Goal: Information Seeking & Learning: Learn about a topic

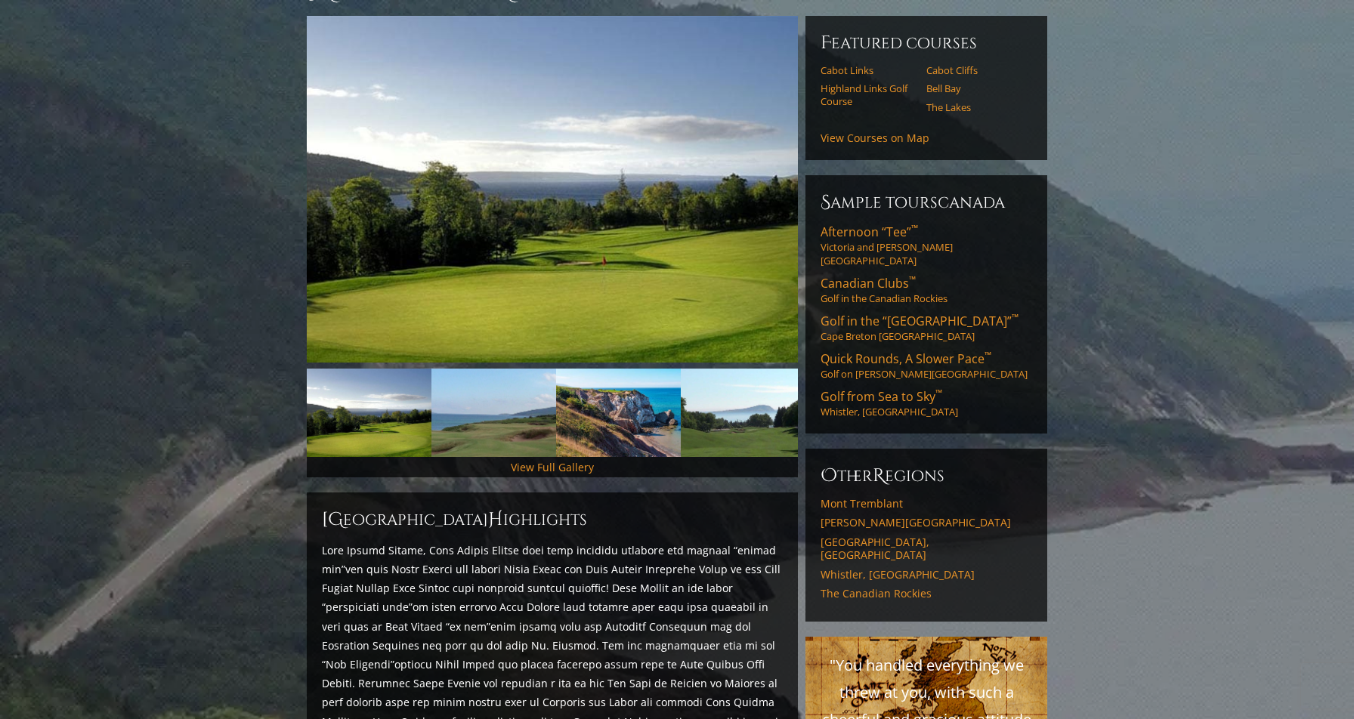
scroll to position [183, 0]
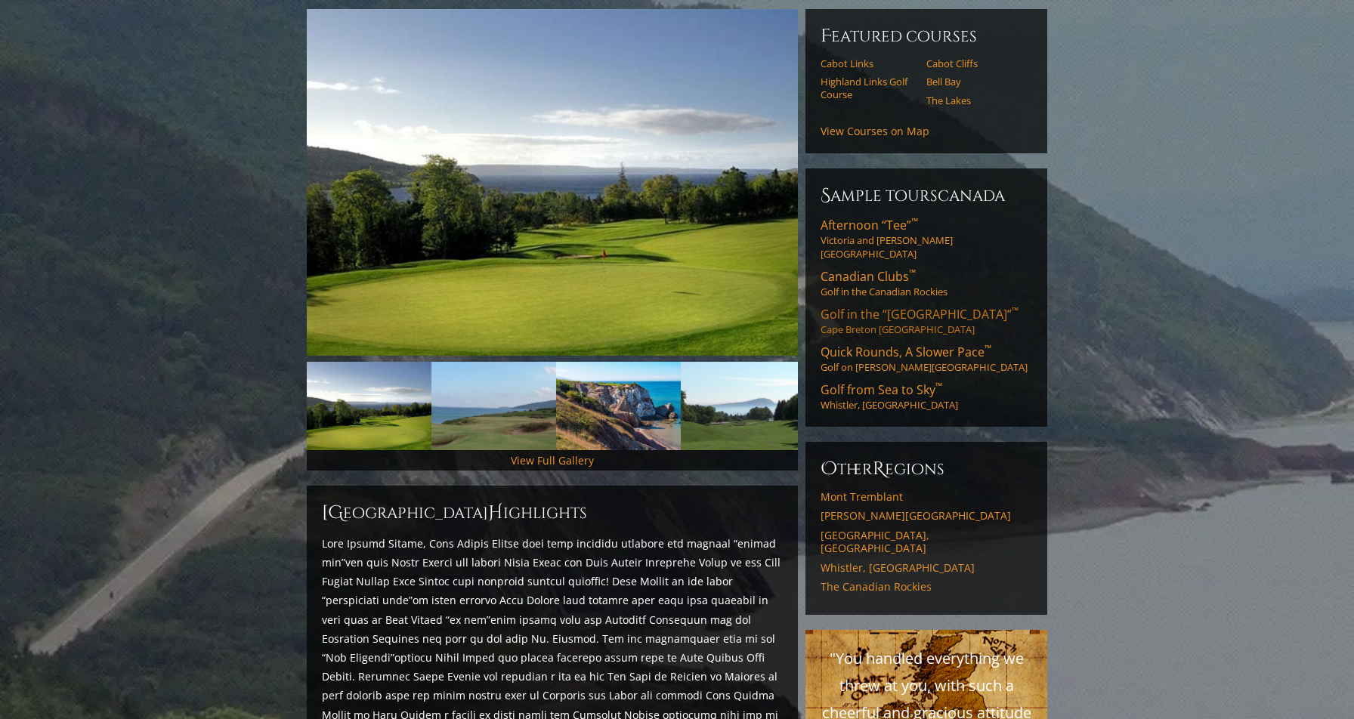
click at [854, 306] on span "Golf in the “New Scotland” ™" at bounding box center [920, 314] width 198 height 17
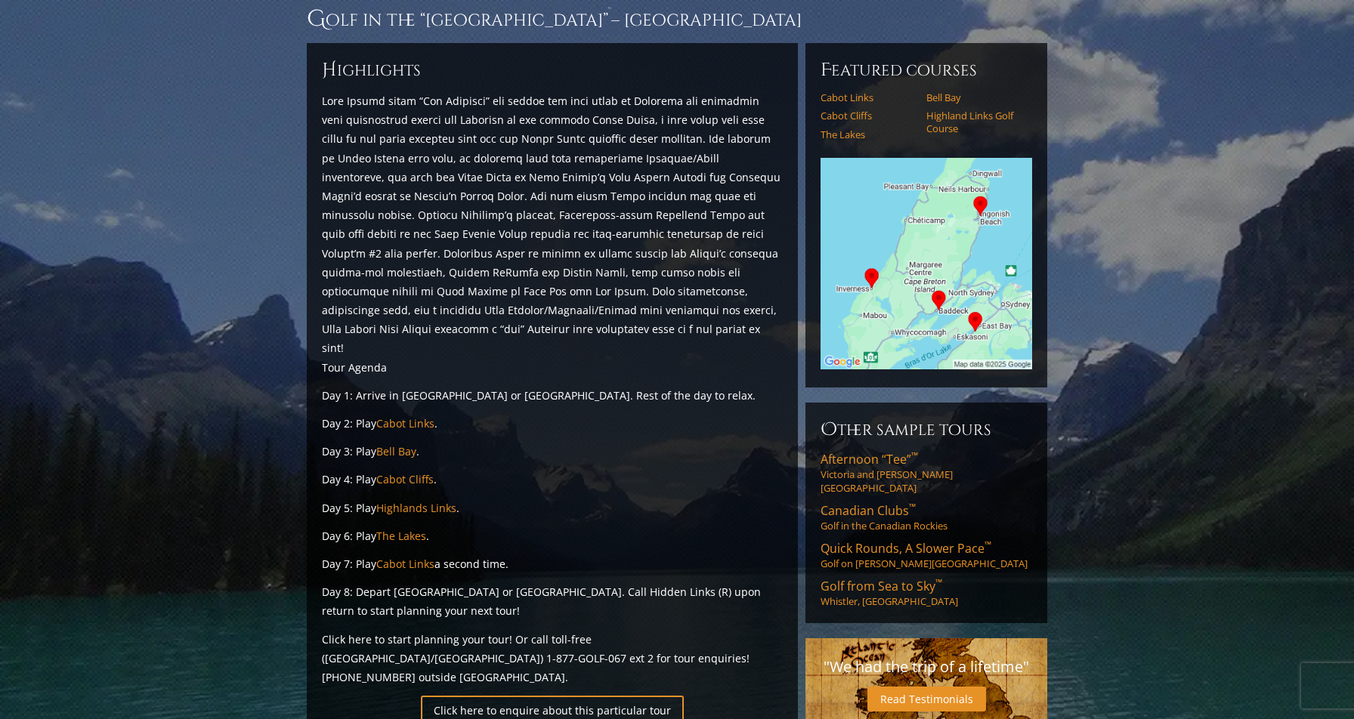
scroll to position [131, 0]
click at [399, 471] on link "Cabot Cliffs" at bounding box center [404, 478] width 57 height 14
click at [408, 415] on link "Cabot Links" at bounding box center [405, 422] width 58 height 14
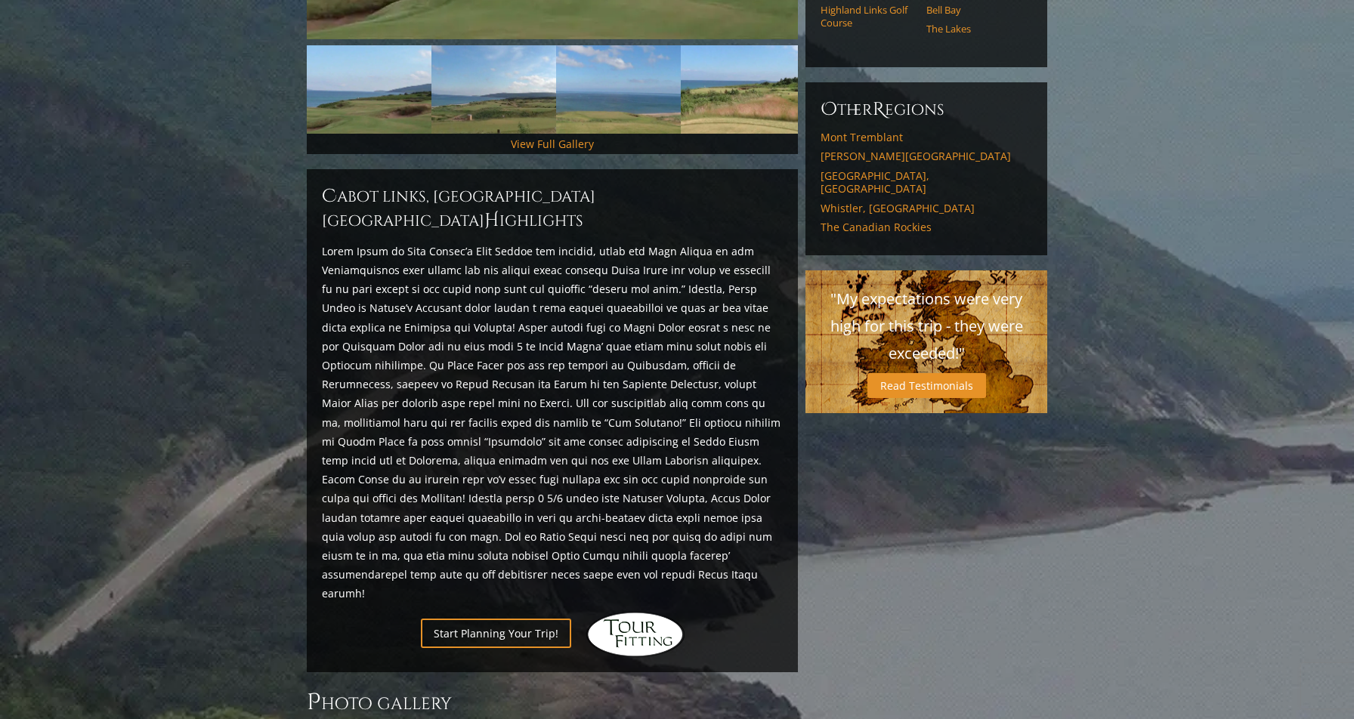
scroll to position [496, 0]
